Goal: Task Accomplishment & Management: Manage account settings

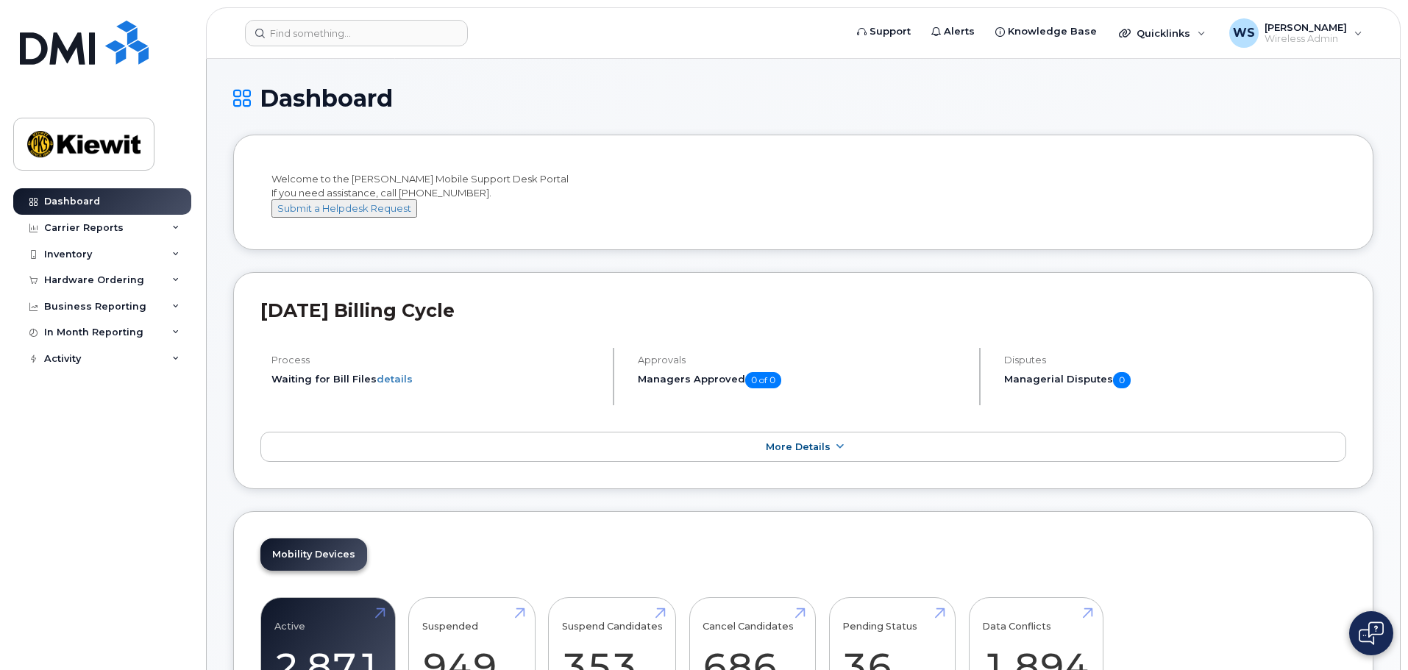
scroll to position [662, 0]
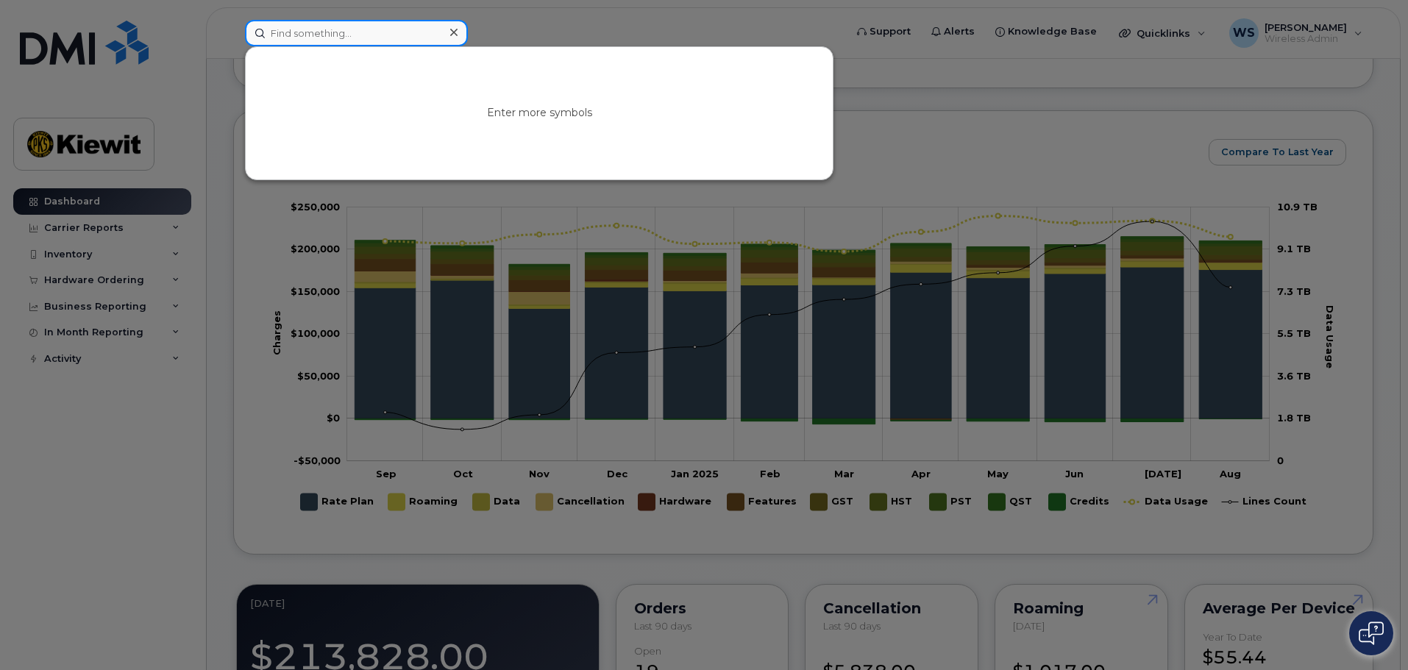
click at [374, 33] on input at bounding box center [356, 33] width 223 height 26
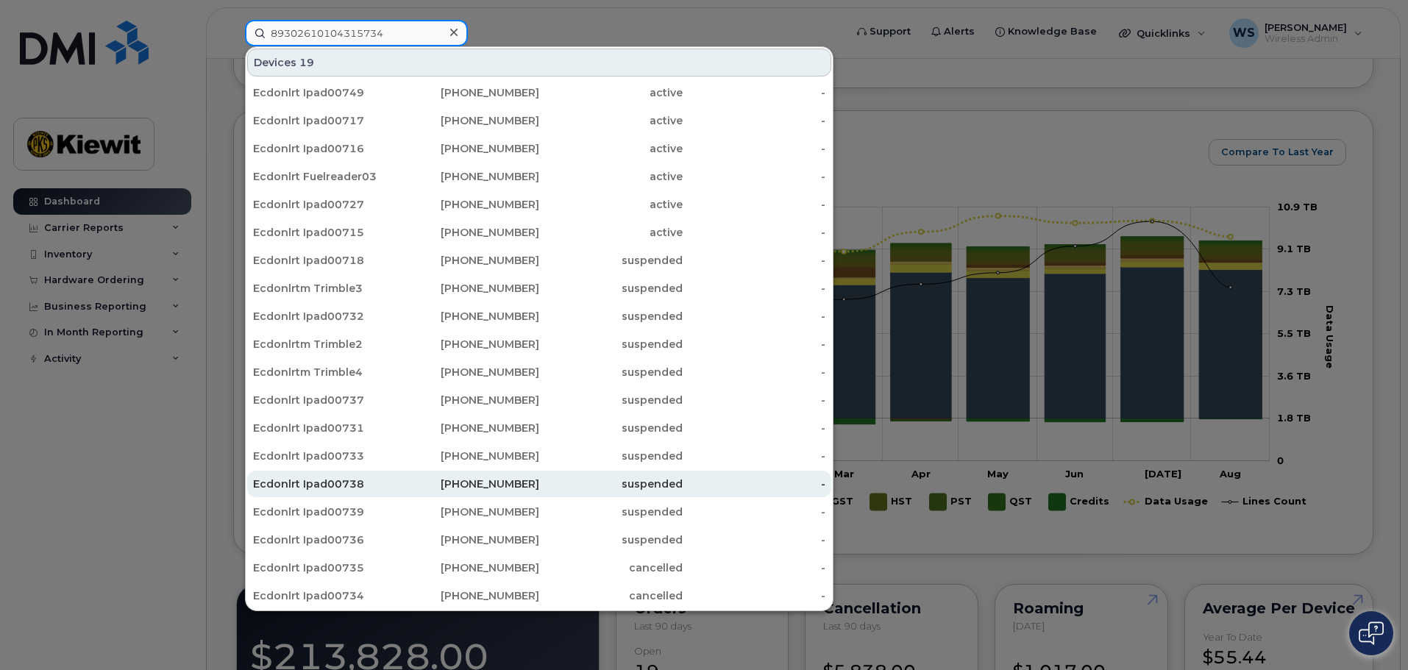
type input "89302610104315734"
click at [398, 483] on div "613-407-3505" at bounding box center [467, 484] width 143 height 15
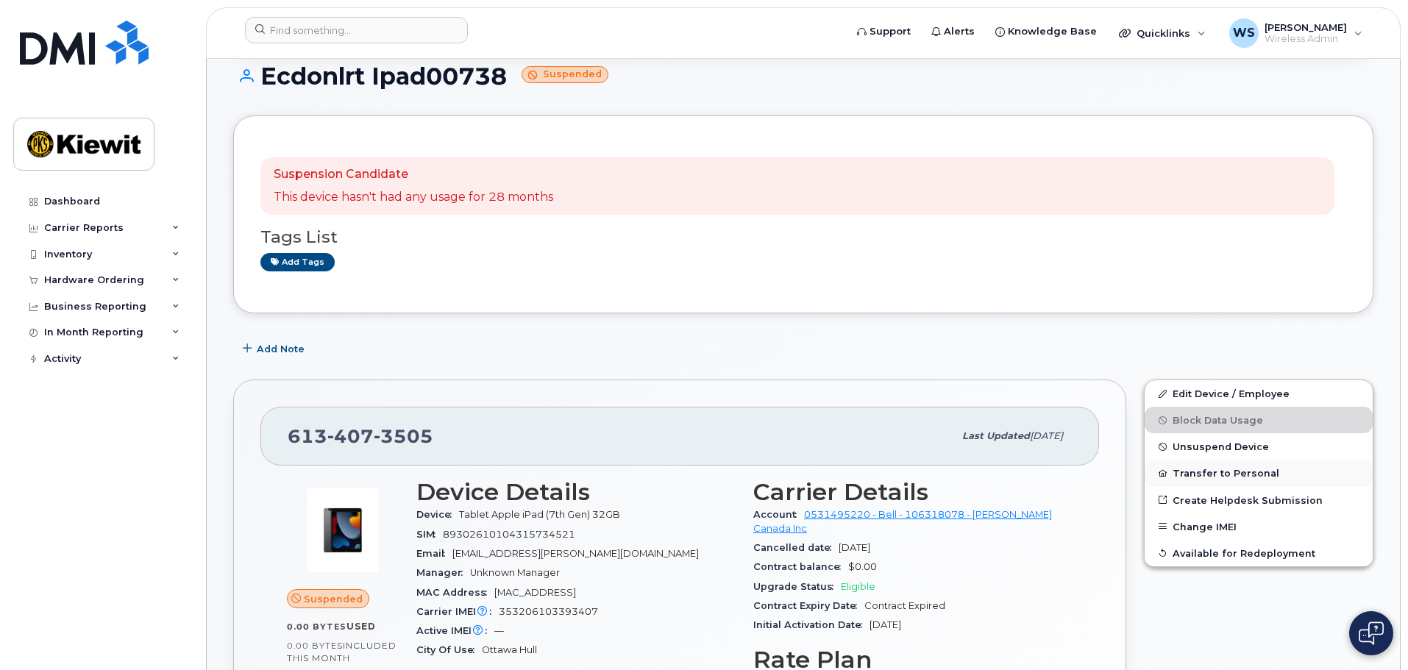
scroll to position [272, 0]
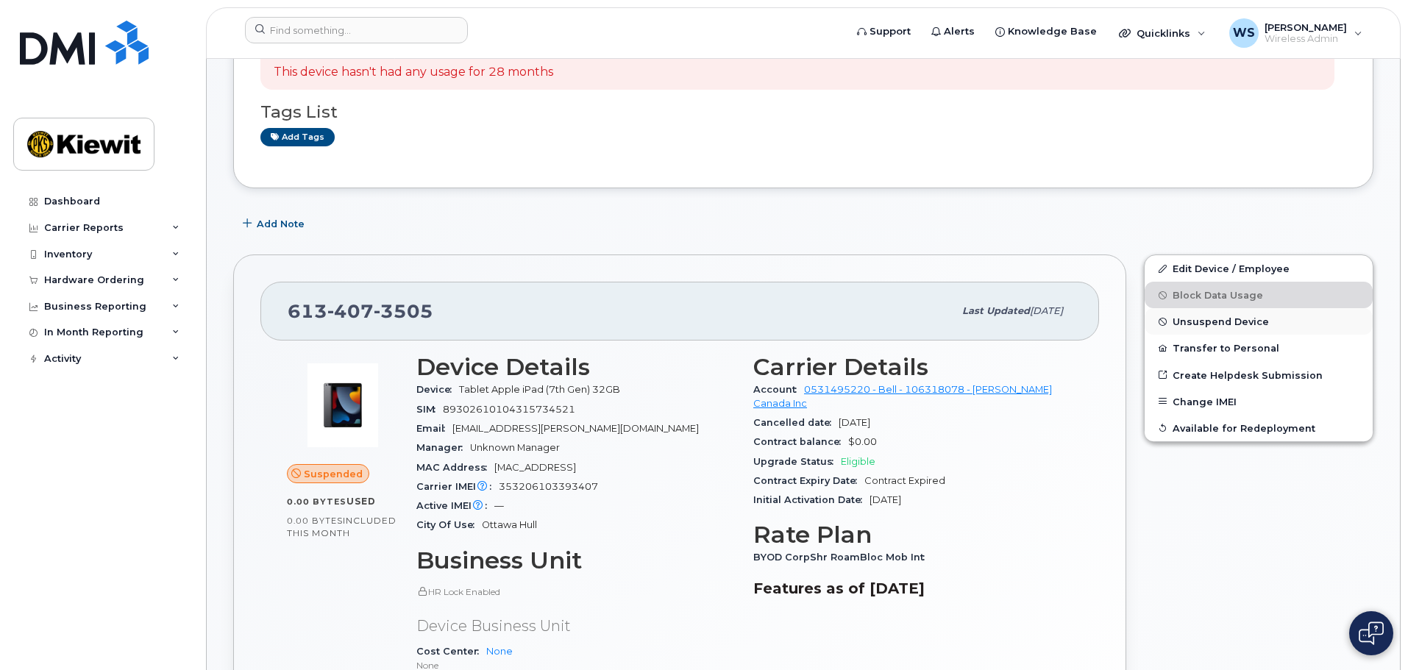
click at [1202, 324] on span "Unsuspend Device" at bounding box center [1220, 321] width 96 height 11
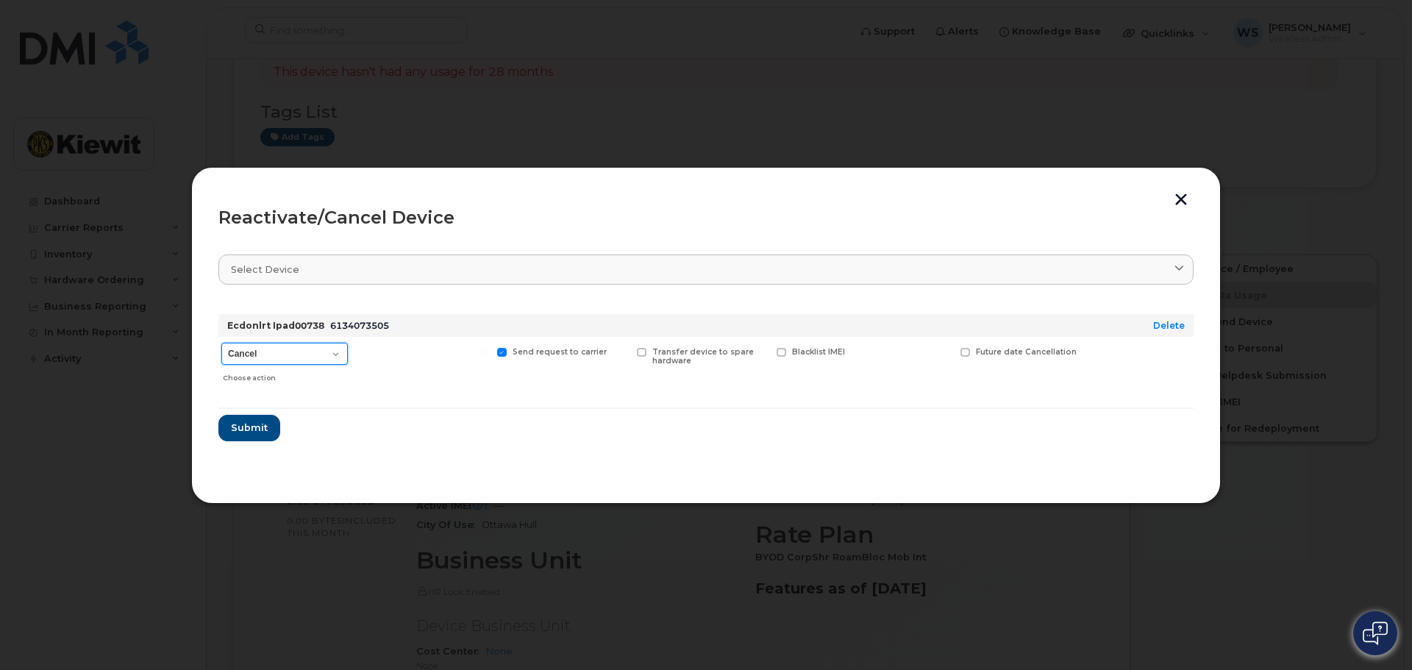
click at [310, 357] on select "Cancel Suspend - Extend Suspension Reactivate" at bounding box center [284, 354] width 126 height 22
select select "[object Object]"
click at [221, 343] on select "Cancel Suspend - Extend Suspension Reactivate" at bounding box center [284, 354] width 126 height 22
click at [252, 435] on span "Submit" at bounding box center [248, 428] width 37 height 14
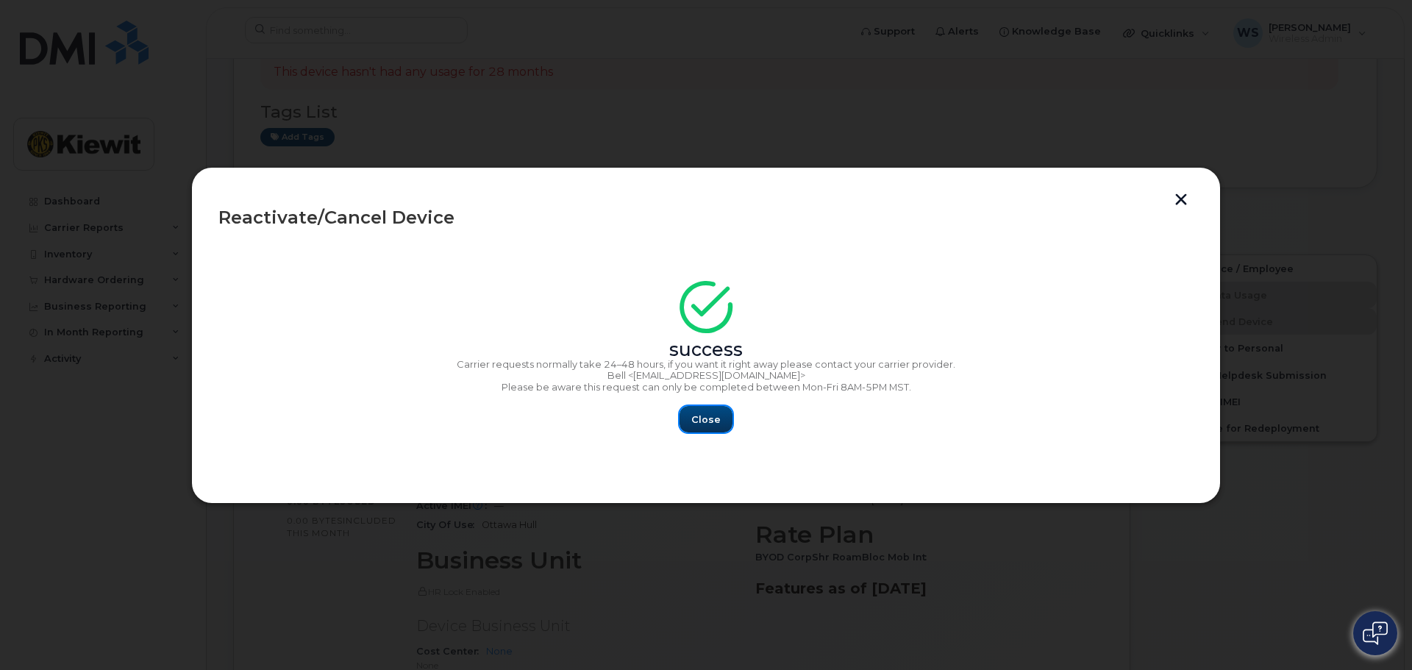
click at [707, 421] on span "Close" at bounding box center [705, 420] width 29 height 14
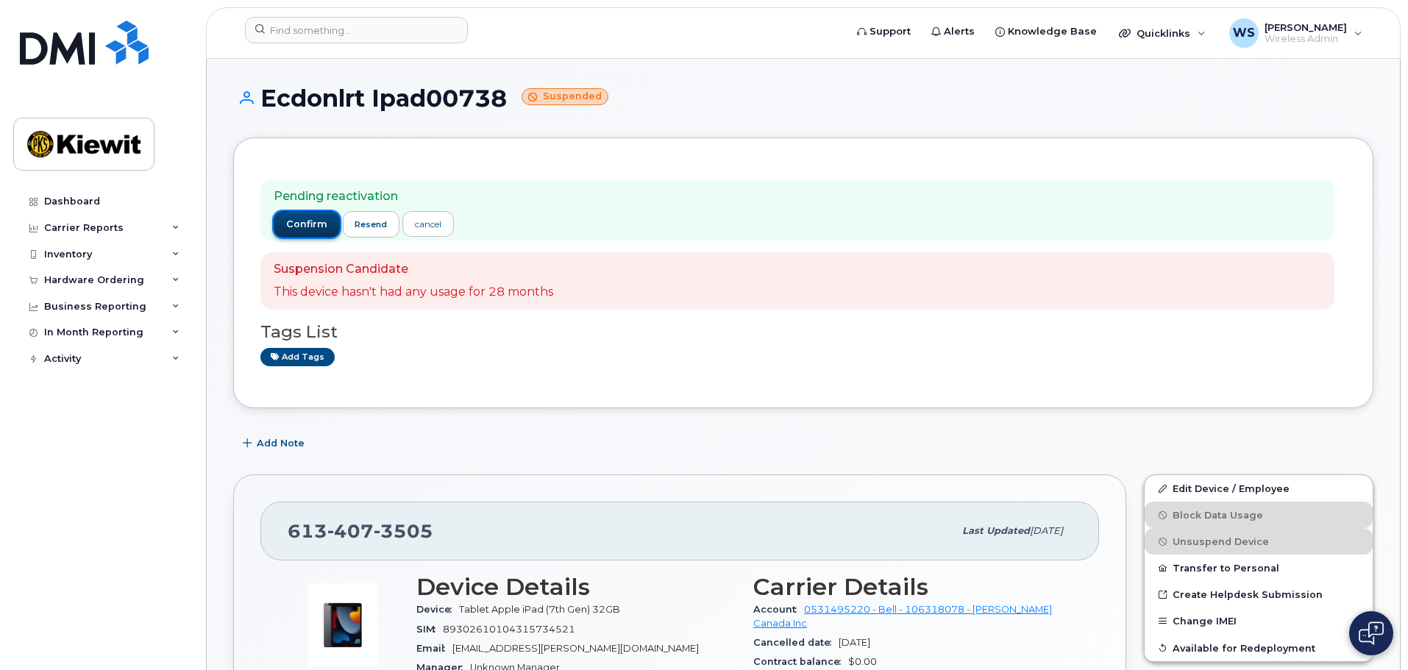
click at [294, 223] on span "confirm" at bounding box center [306, 224] width 41 height 13
